Goal: Obtain resource: Download file/media

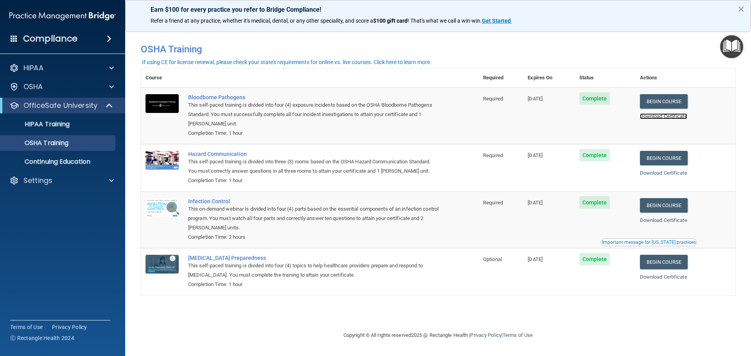
click at [676, 115] on link "Download Certificate" at bounding box center [663, 116] width 47 height 6
click at [661, 171] on link "Download Certificate" at bounding box center [663, 173] width 47 height 6
click at [673, 223] on link "Download Certificate" at bounding box center [663, 220] width 47 height 6
click at [673, 278] on link "Download Certificate" at bounding box center [663, 277] width 47 height 6
click at [52, 125] on p "HIPAA Training" at bounding box center [37, 124] width 65 height 8
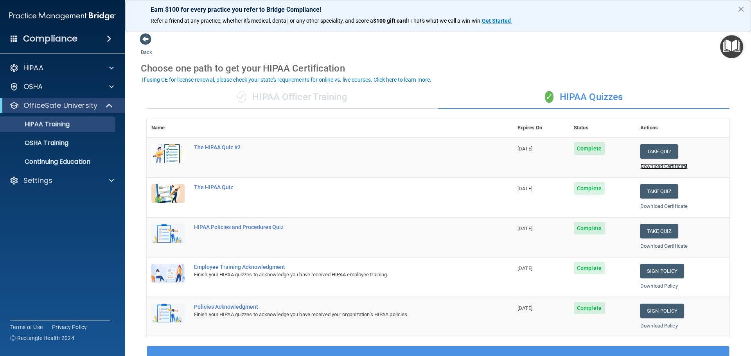
click at [653, 167] on link "Download Certificate" at bounding box center [663, 166] width 47 height 6
click at [663, 206] on link "Download Certificate" at bounding box center [663, 206] width 47 height 6
click at [650, 246] on link "Download Certificate" at bounding box center [663, 246] width 47 height 6
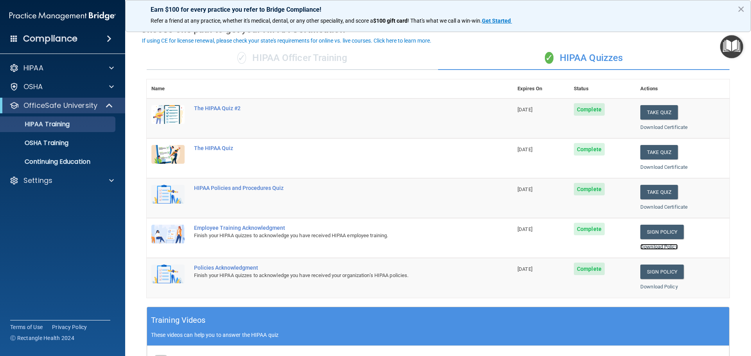
click at [641, 245] on link "Download Policy" at bounding box center [659, 247] width 38 height 6
click at [651, 285] on link "Download Policy" at bounding box center [659, 287] width 38 height 6
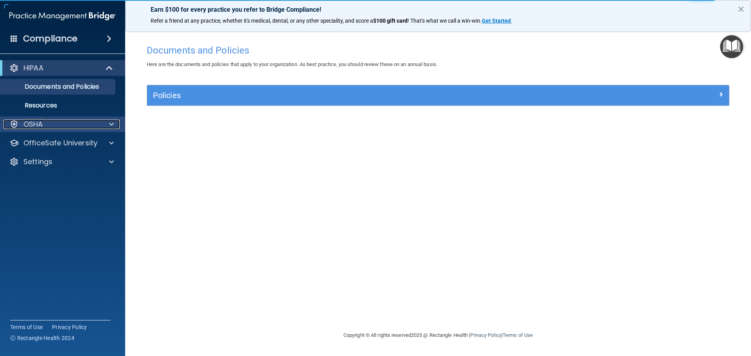
click at [107, 123] on div at bounding box center [111, 124] width 20 height 9
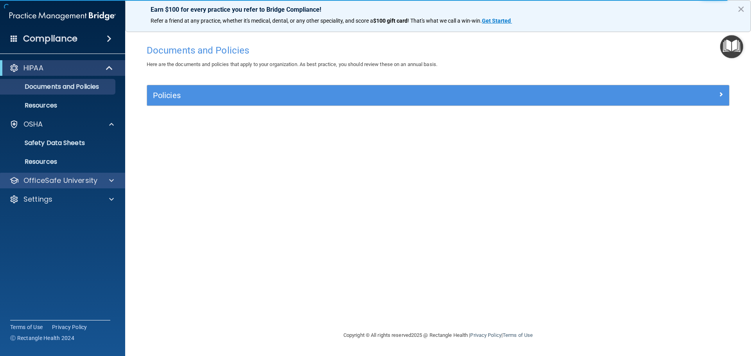
click at [92, 175] on div "OfficeSafe University" at bounding box center [63, 181] width 126 height 16
click at [109, 180] on div at bounding box center [111, 180] width 20 height 9
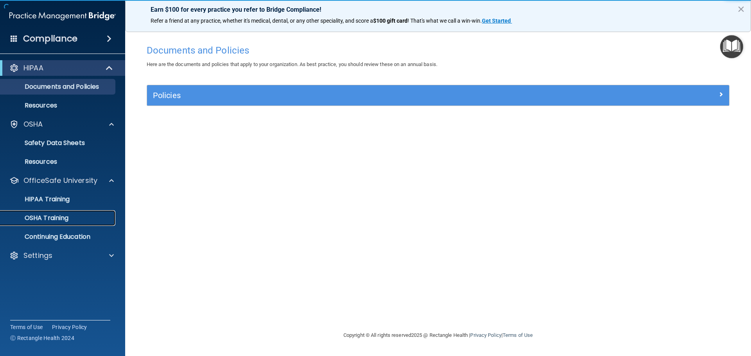
click at [71, 218] on div "OSHA Training" at bounding box center [58, 218] width 107 height 8
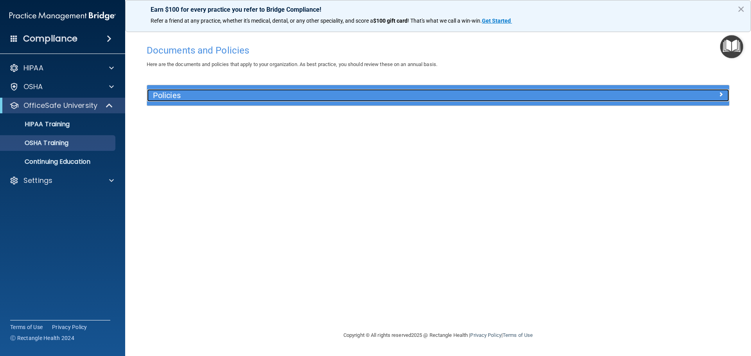
click at [662, 99] on div "Policies" at bounding box center [438, 95] width 582 height 13
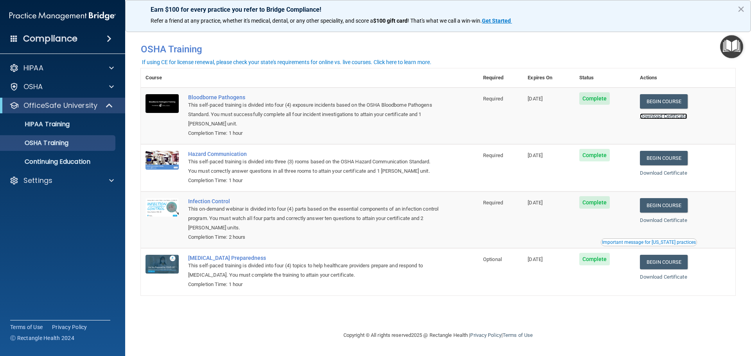
click at [650, 118] on link "Download Certificate" at bounding box center [663, 116] width 47 height 6
click at [651, 171] on link "Download Certificate" at bounding box center [663, 173] width 47 height 6
click at [657, 219] on link "Download Certificate" at bounding box center [663, 220] width 47 height 6
click at [654, 276] on link "Download Certificate" at bounding box center [663, 277] width 47 height 6
